Goal: Check status: Check status

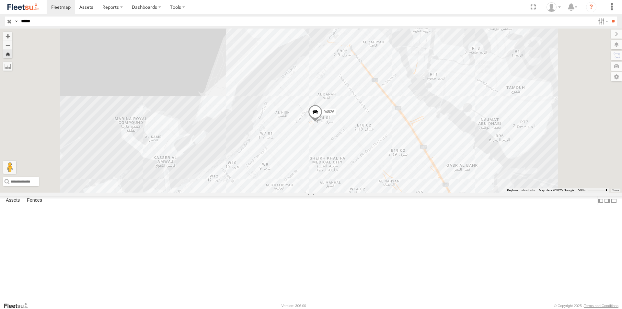
drag, startPoint x: 0, startPoint y: 0, endPoint x: 0, endPoint y: 20, distance: 20.4
click at [0, 20] on header "Search Query Asset ID Asset Label Registration Manufacturer Model VIN Job ID" at bounding box center [311, 21] width 622 height 15
type input "*****"
click at [609, 17] on input "**" at bounding box center [612, 21] width 7 height 9
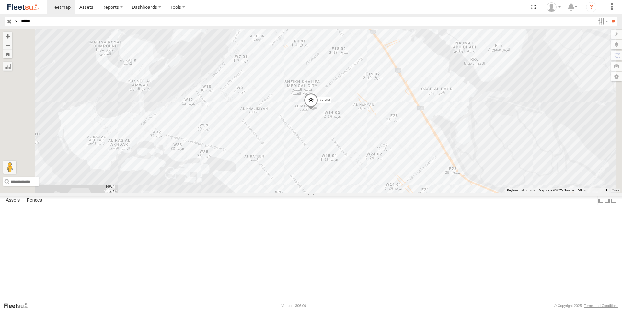
click at [318, 110] on span at bounding box center [311, 101] width 14 height 17
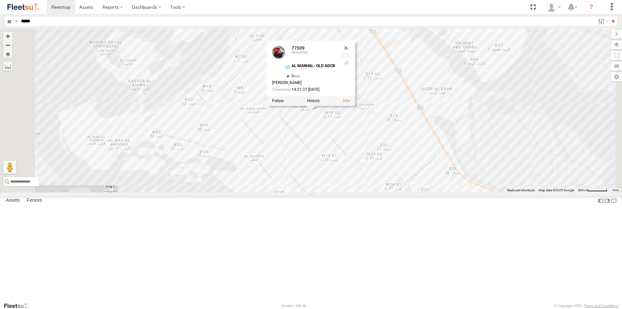
click at [402, 182] on div "77509 77509 Mussafah AL MANHAL- OLD ADCB 24.46521 , 54.36753 0 [PERSON_NAME] 14…" at bounding box center [311, 111] width 622 height 164
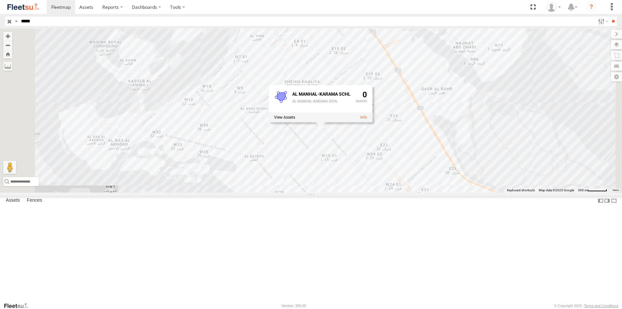
click at [384, 115] on div "77509 AL MANHAL-KARAMA SCHL AL MANHAL-KARAMA SCHL 0" at bounding box center [311, 111] width 622 height 164
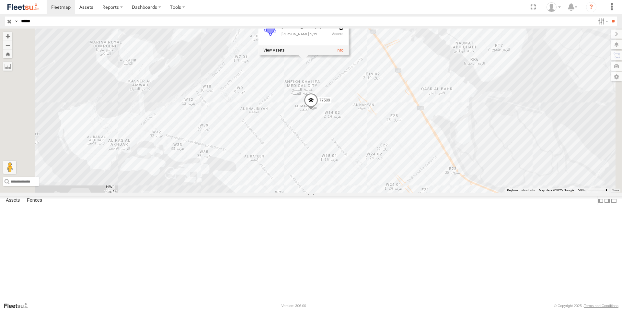
click at [318, 110] on span at bounding box center [311, 101] width 14 height 17
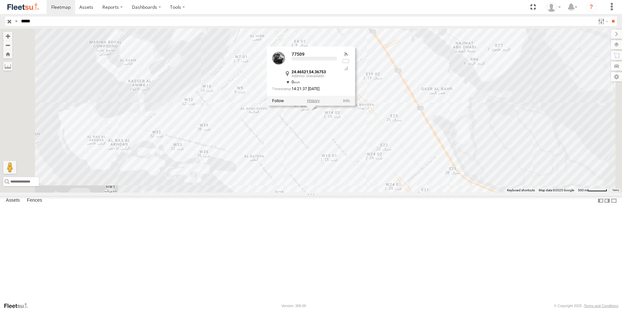
click at [320, 103] on label at bounding box center [313, 100] width 13 height 5
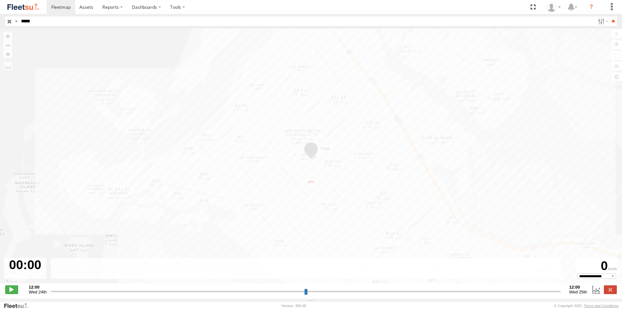
type input "**********"
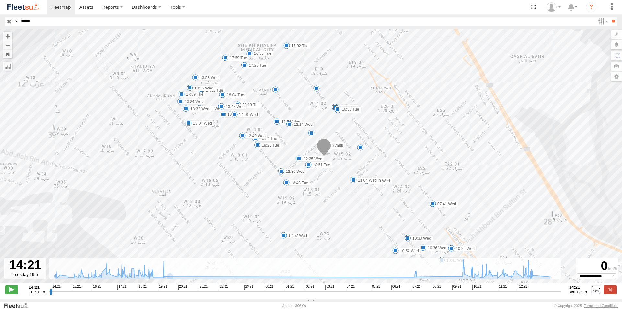
click at [167, 279] on icon at bounding box center [169, 276] width 5 height 5
click at [165, 279] on icon at bounding box center [163, 275] width 5 height 5
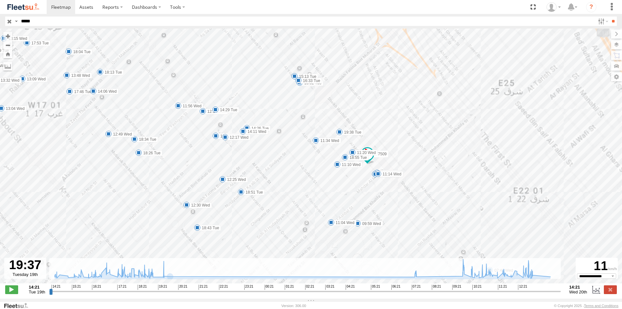
drag, startPoint x: 371, startPoint y: 157, endPoint x: 344, endPoint y: 209, distance: 57.8
click at [344, 209] on div "77509 17:02 Tue 17:59 Tue 18:43 Tue 18:51 Tue 19:05 Tue 07:41 Wed 10:22 Wed 10:…" at bounding box center [311, 159] width 622 height 261
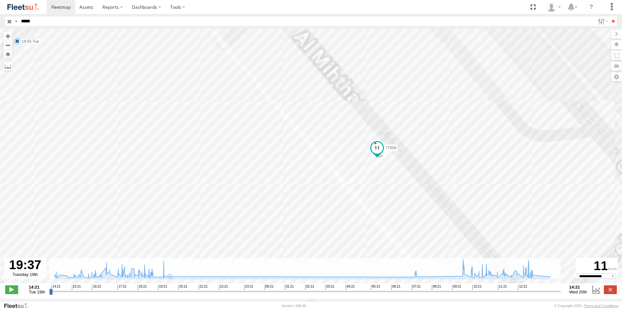
drag, startPoint x: 386, startPoint y: 141, endPoint x: 305, endPoint y: 223, distance: 115.4
click at [305, 223] on div "77509 17:02 Tue 17:59 Tue 18:43 Tue 18:51 Tue 19:05 Tue 07:41 Wed 10:22 Wed 10:…" at bounding box center [311, 159] width 622 height 261
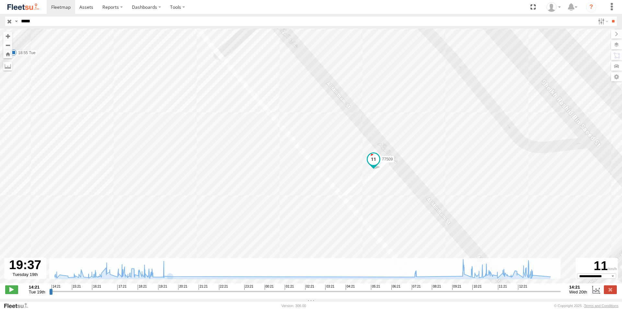
click at [374, 165] on span at bounding box center [374, 159] width 12 height 12
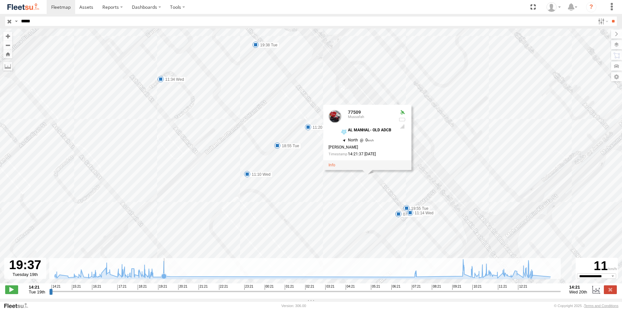
click at [166, 279] on icon at bounding box center [163, 275] width 5 height 5
click at [192, 278] on icon at bounding box center [302, 268] width 502 height 19
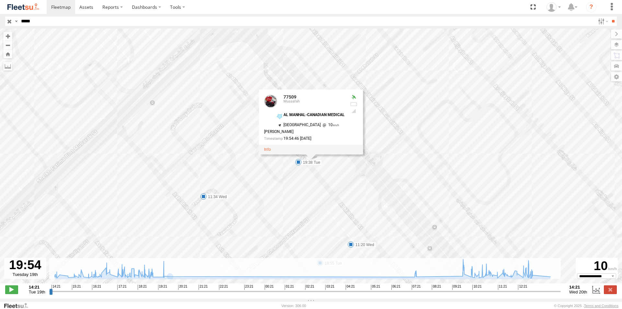
click at [341, 180] on div "77509 17:02 Tue 17:59 Tue 18:43 Tue 18:51 Tue 19:05 Tue 07:41 Wed 10:22 Wed 10:…" at bounding box center [311, 159] width 622 height 261
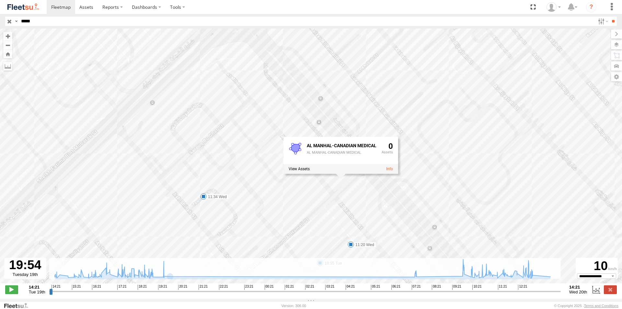
click at [243, 114] on div "77509 17:02 Tue 17:59 Tue 18:43 Tue 18:51 Tue 19:05 Tue 07:41 Wed 10:22 Wed 10:…" at bounding box center [311, 159] width 622 height 261
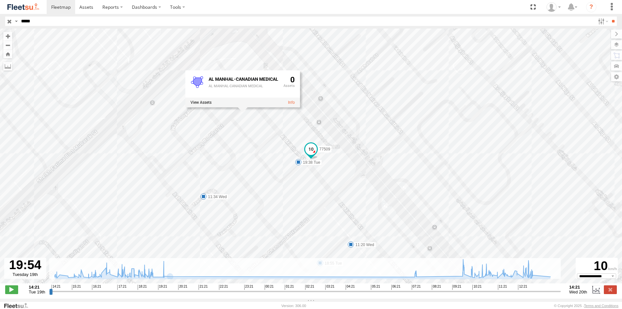
click at [313, 152] on span at bounding box center [311, 149] width 12 height 12
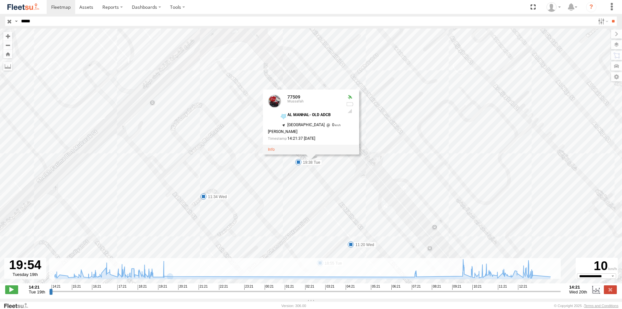
click at [213, 145] on div "77509 17:02 Tue 17:59 Tue 18:43 Tue 18:51 Tue 19:05 Tue 07:41 Wed 10:22 Wed 10:…" at bounding box center [311, 159] width 622 height 261
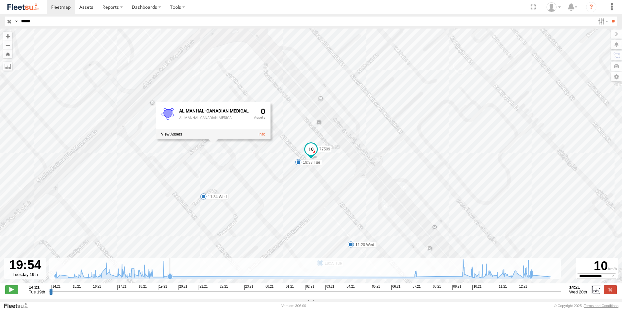
click at [257, 274] on rect at bounding box center [304, 268] width 511 height 21
click at [256, 278] on icon at bounding box center [302, 268] width 502 height 19
click at [279, 278] on icon at bounding box center [302, 268] width 502 height 19
click at [292, 278] on icon at bounding box center [302, 268] width 502 height 19
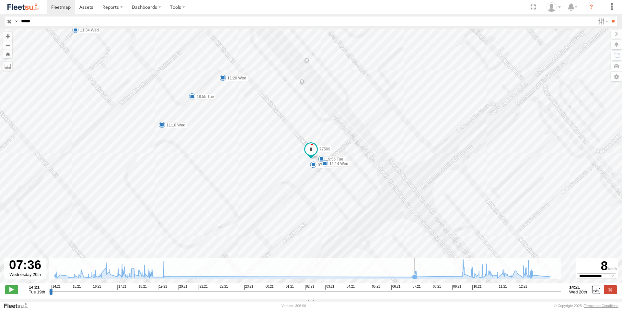
click at [308, 278] on icon at bounding box center [302, 268] width 502 height 19
click at [417, 279] on icon at bounding box center [416, 276] width 5 height 5
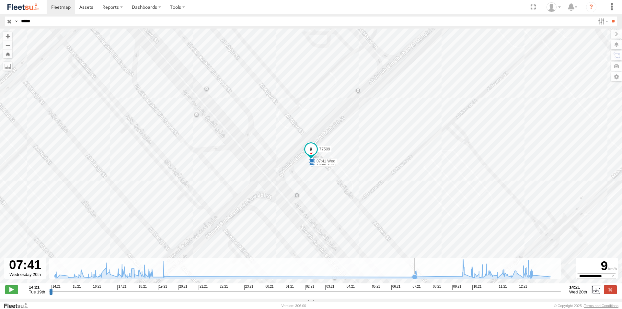
click at [414, 279] on icon at bounding box center [414, 276] width 5 height 5
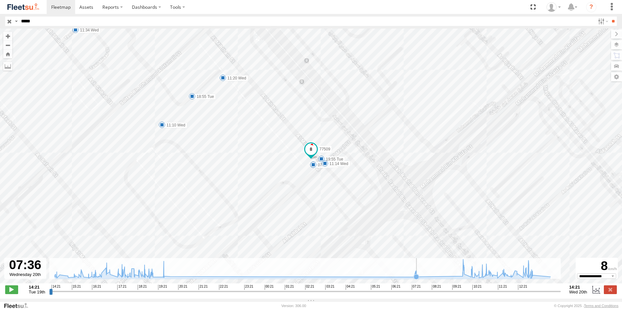
click at [421, 278] on icon at bounding box center [302, 268] width 502 height 19
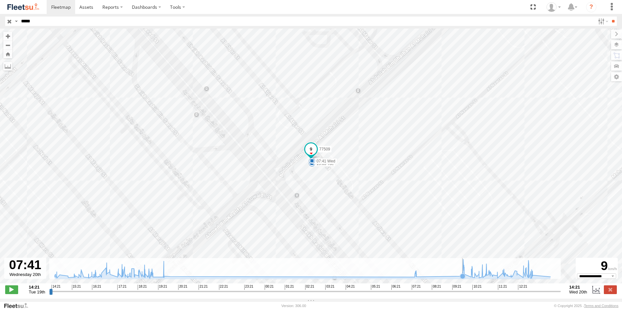
click at [441, 277] on icon at bounding box center [302, 268] width 502 height 19
click at [212, 278] on icon at bounding box center [302, 268] width 502 height 19
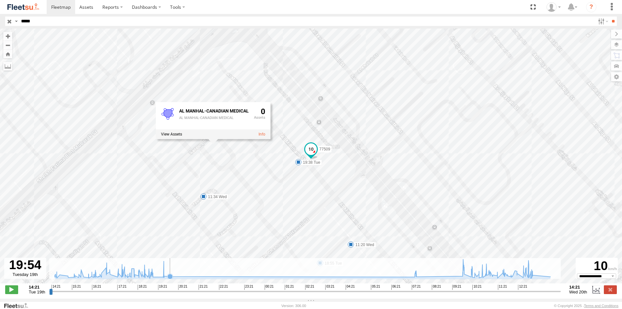
click at [248, 278] on icon at bounding box center [302, 268] width 502 height 19
click at [134, 278] on icon at bounding box center [302, 268] width 502 height 19
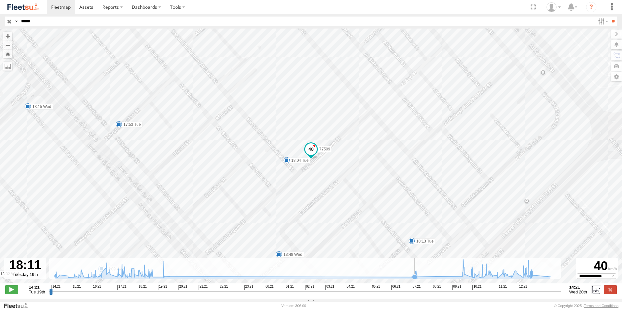
click at [293, 278] on icon at bounding box center [302, 268] width 502 height 19
